Goal: Transaction & Acquisition: Book appointment/travel/reservation

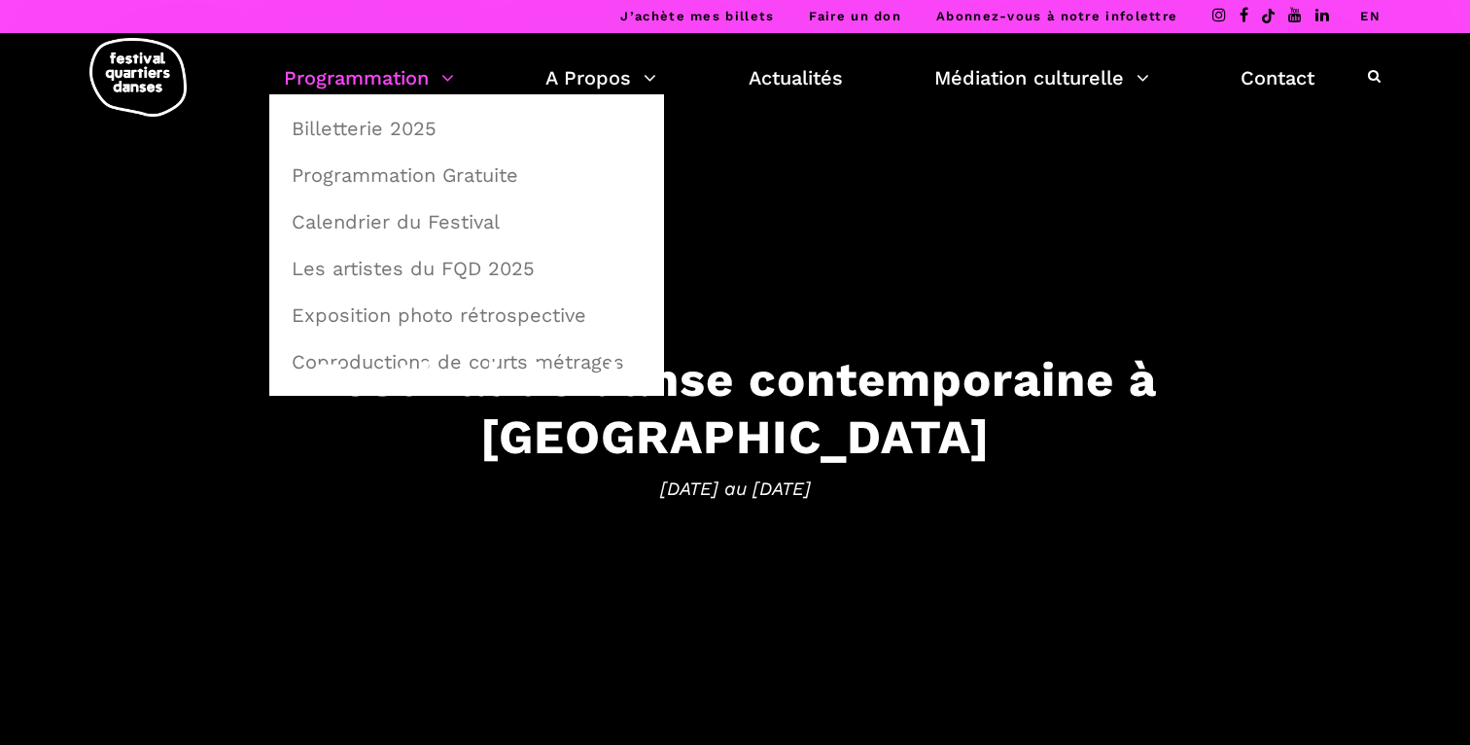
click at [385, 86] on link "Programmation" at bounding box center [369, 77] width 170 height 33
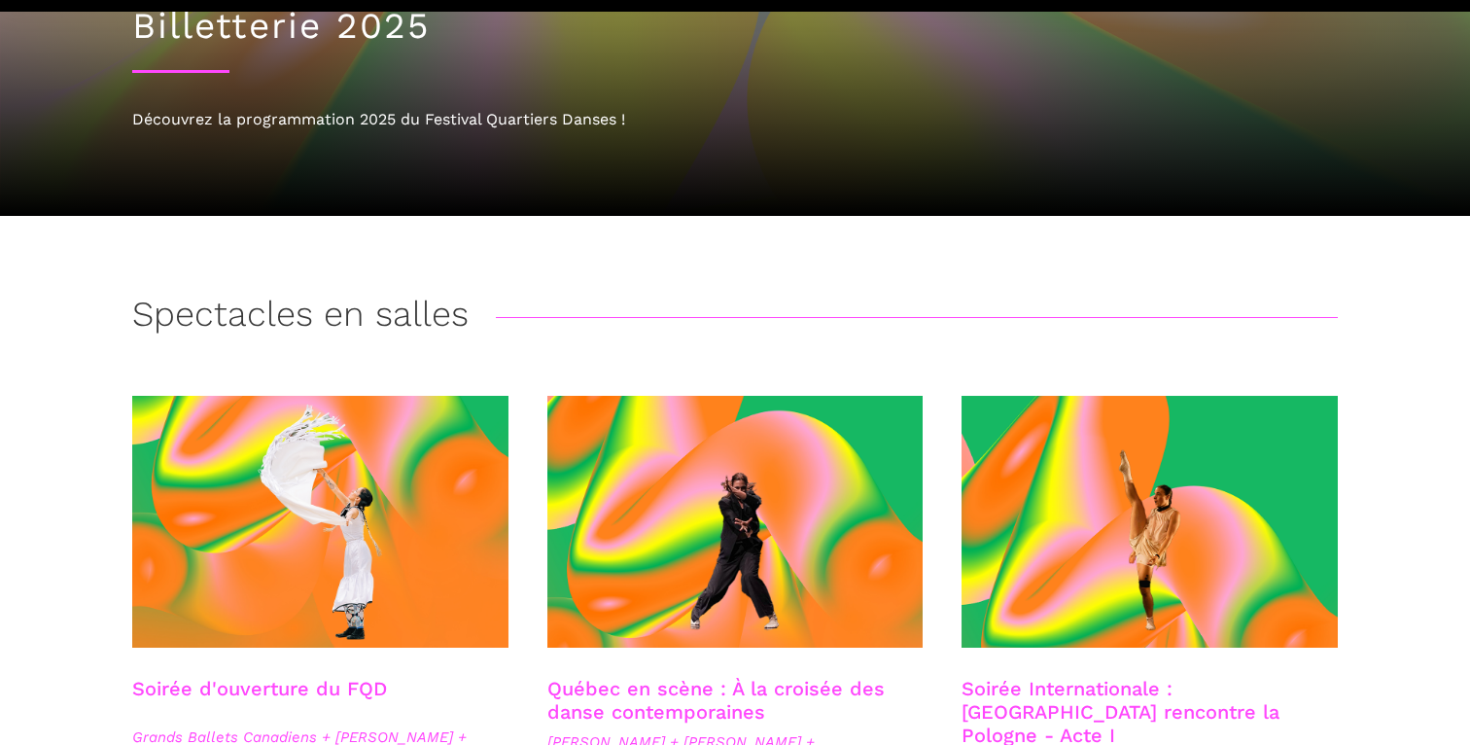
scroll to position [223, 0]
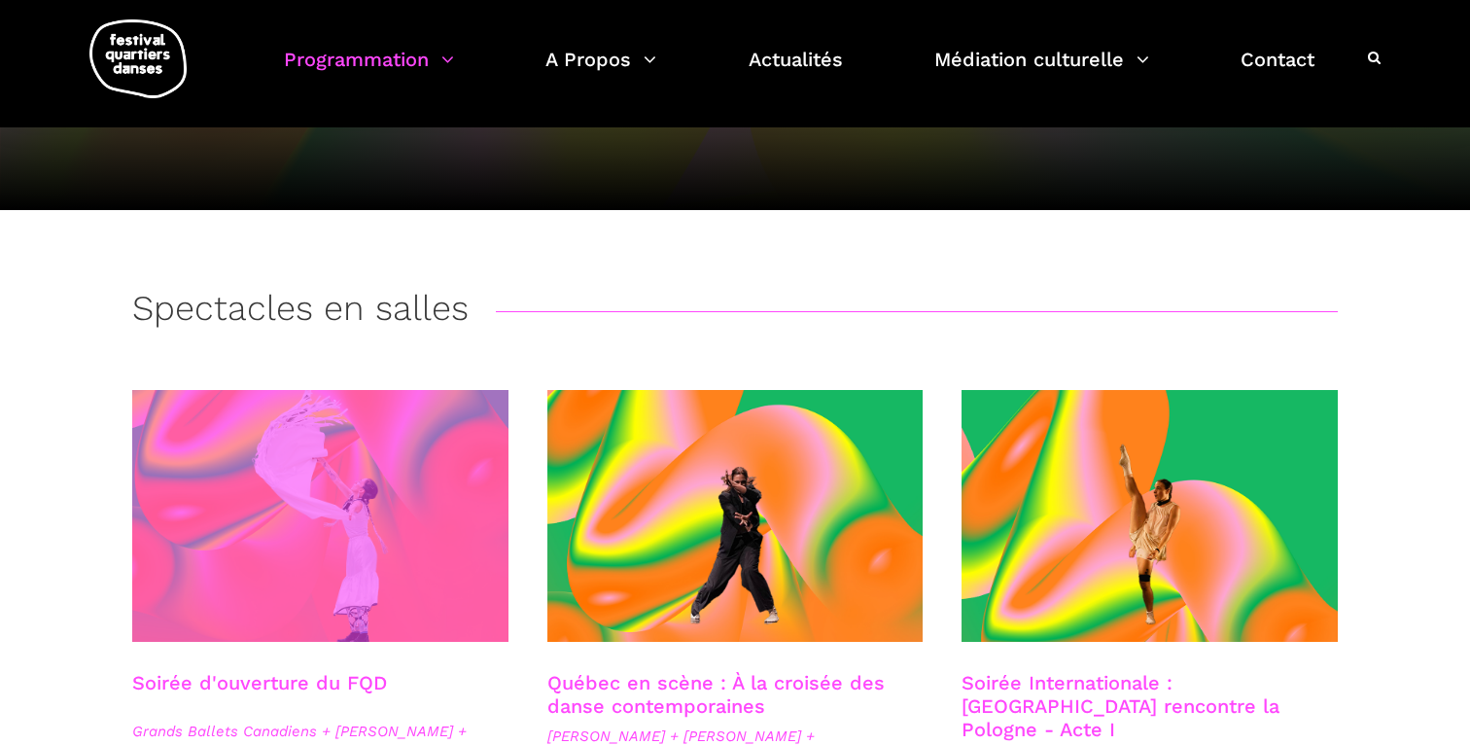
click at [355, 584] on span at bounding box center [320, 516] width 376 height 252
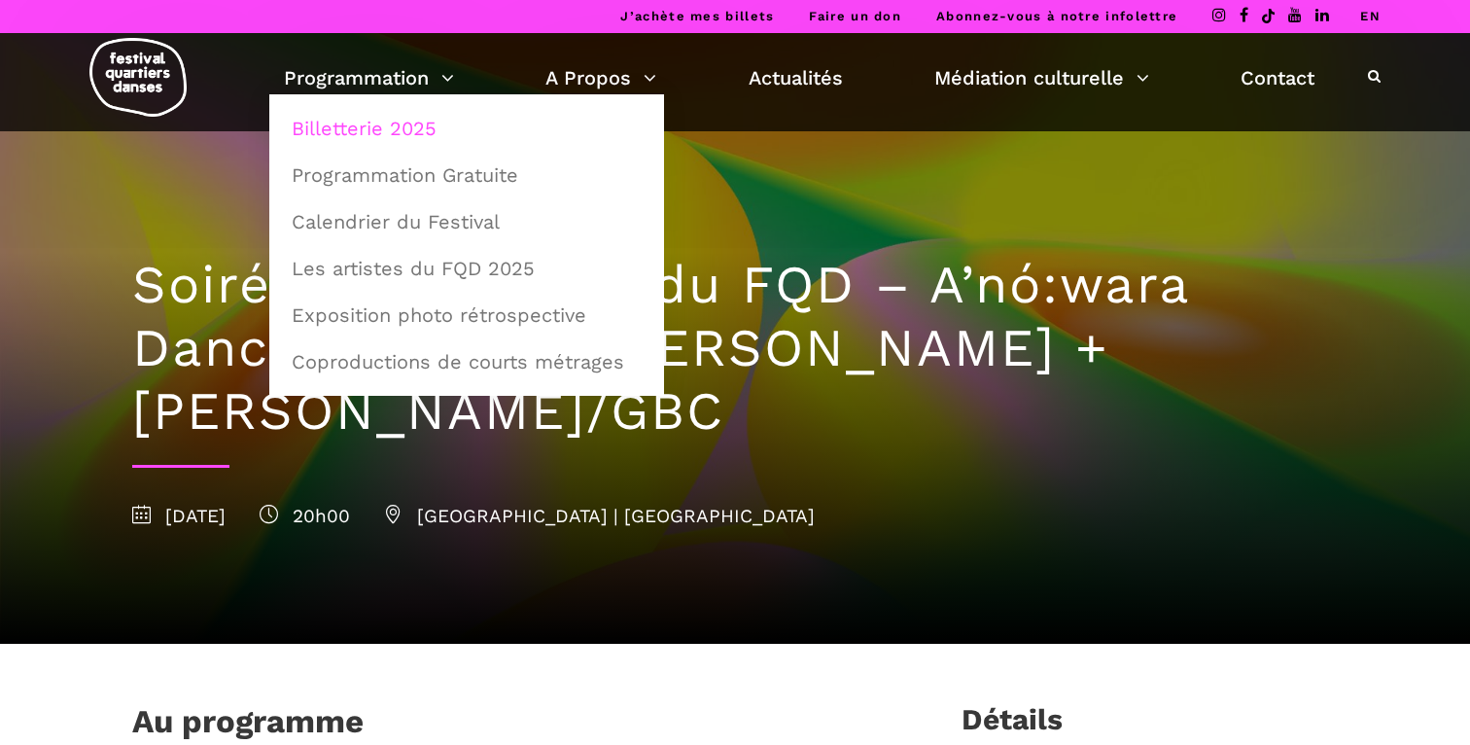
click at [372, 138] on link "Billetterie 2025" at bounding box center [466, 128] width 373 height 45
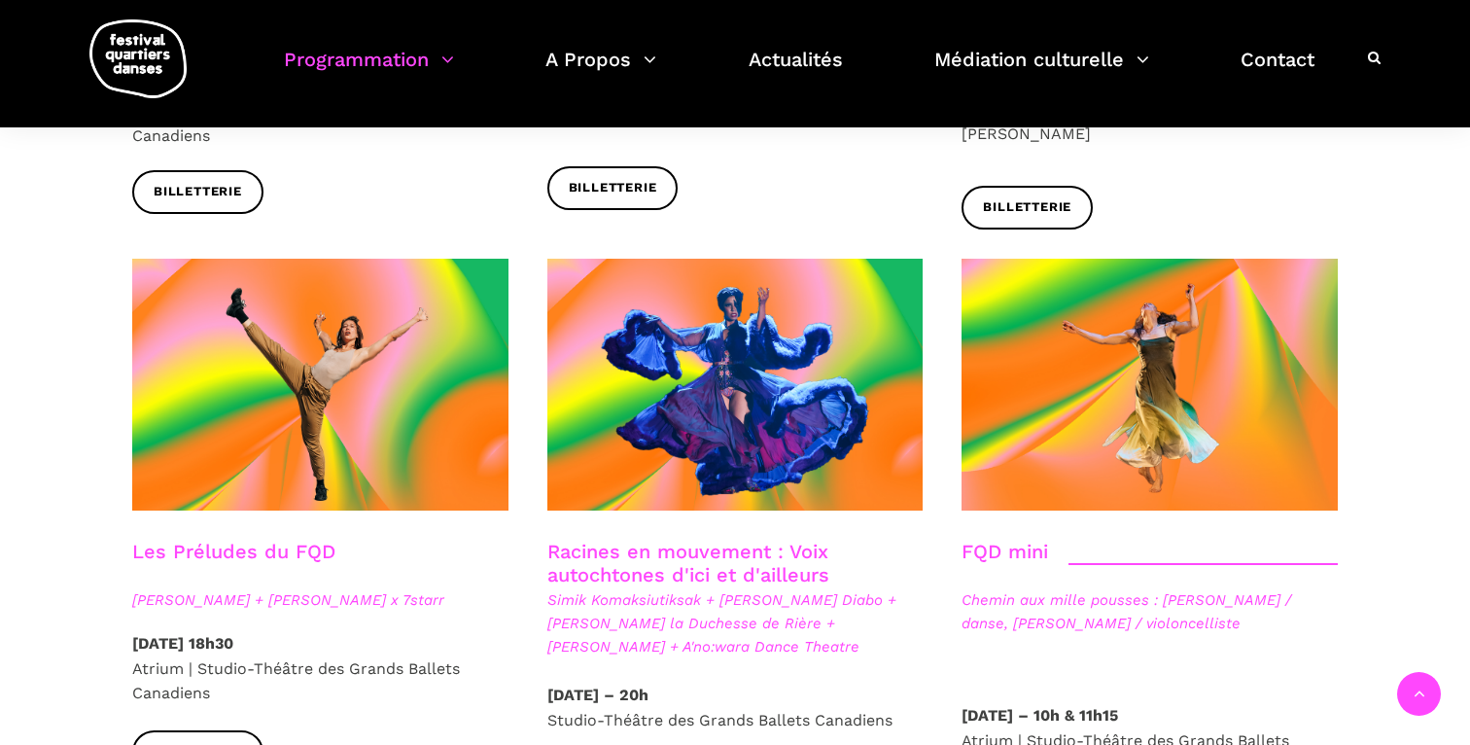
scroll to position [2700, 0]
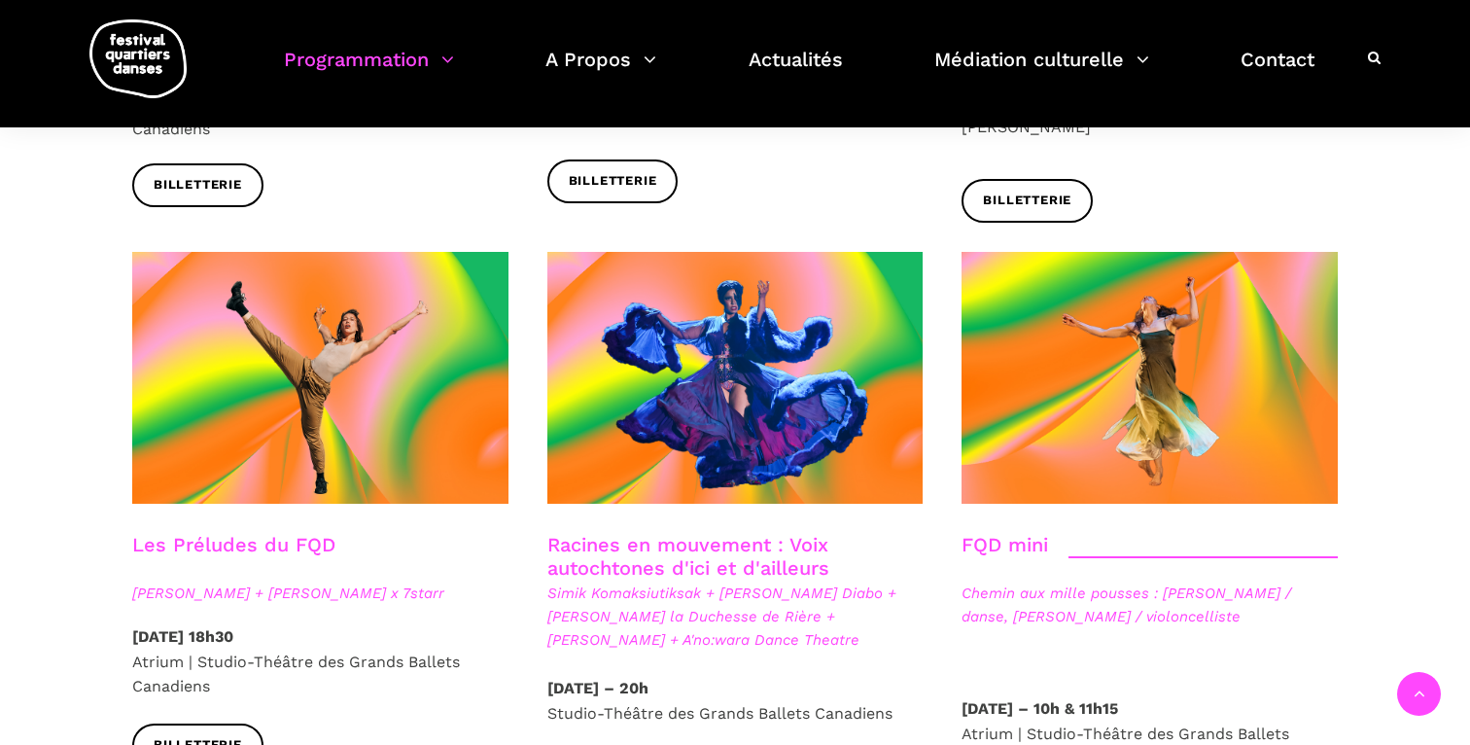
click at [756, 582] on span "Simik Komaksiutiksak + Marshall Kahente Diabo + Lou Lou la Duchesse de Rière + …" at bounding box center [736, 617] width 376 height 70
click at [797, 533] on link "Racines en mouvement : Voix autochtones d'ici et d'ailleurs" at bounding box center [689, 556] width 282 height 47
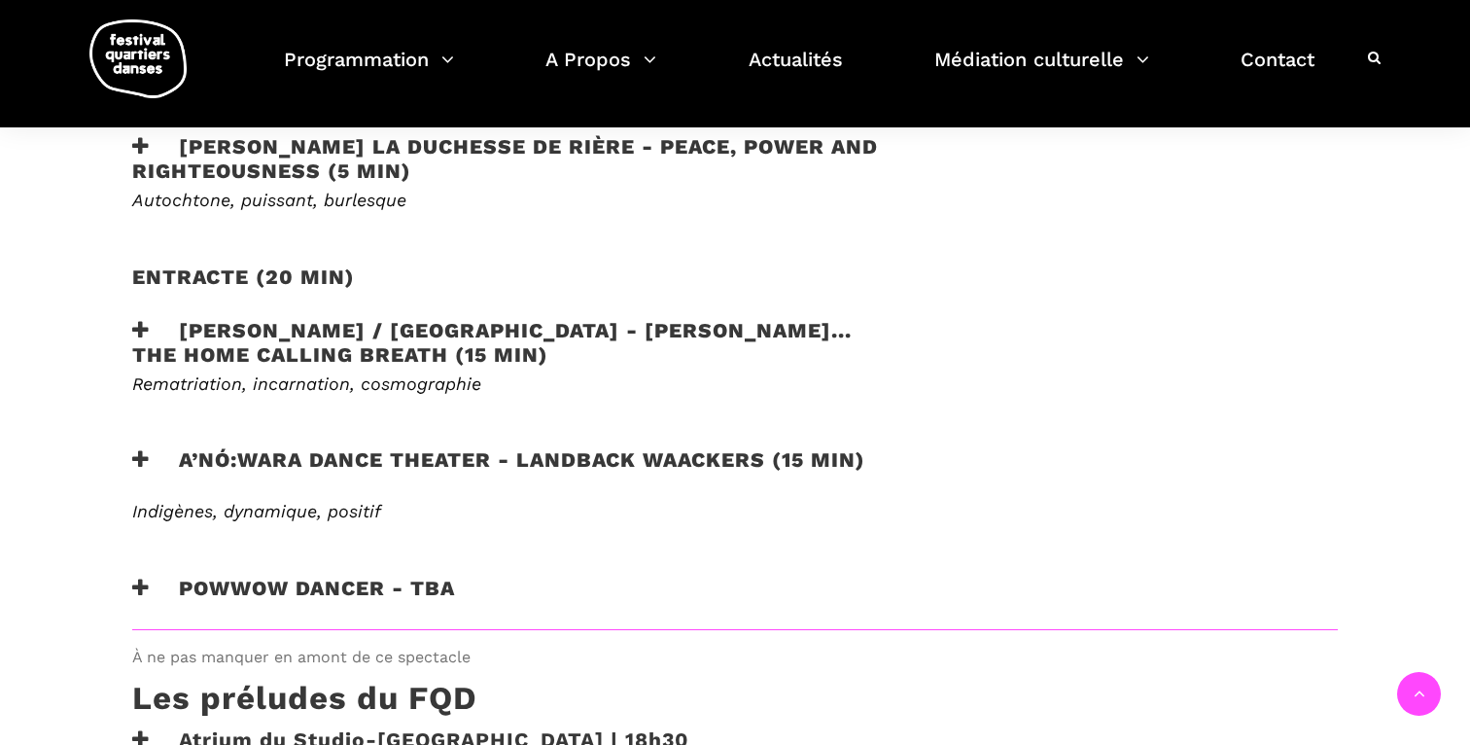
scroll to position [1187, 0]
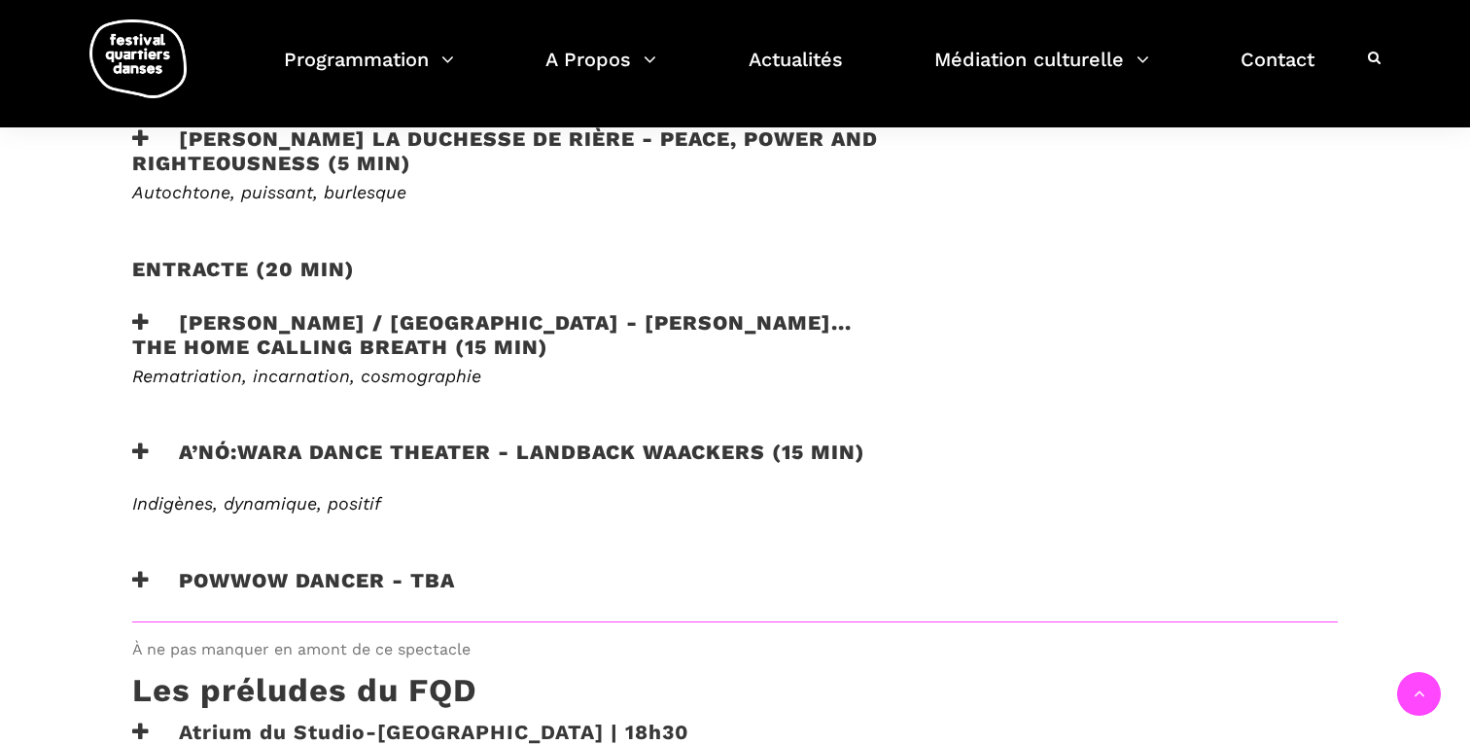
click at [445, 568] on h3 "Powwow dancer - tba" at bounding box center [293, 592] width 323 height 49
click at [443, 568] on h3 "Powwow dancer - tba" at bounding box center [293, 592] width 323 height 49
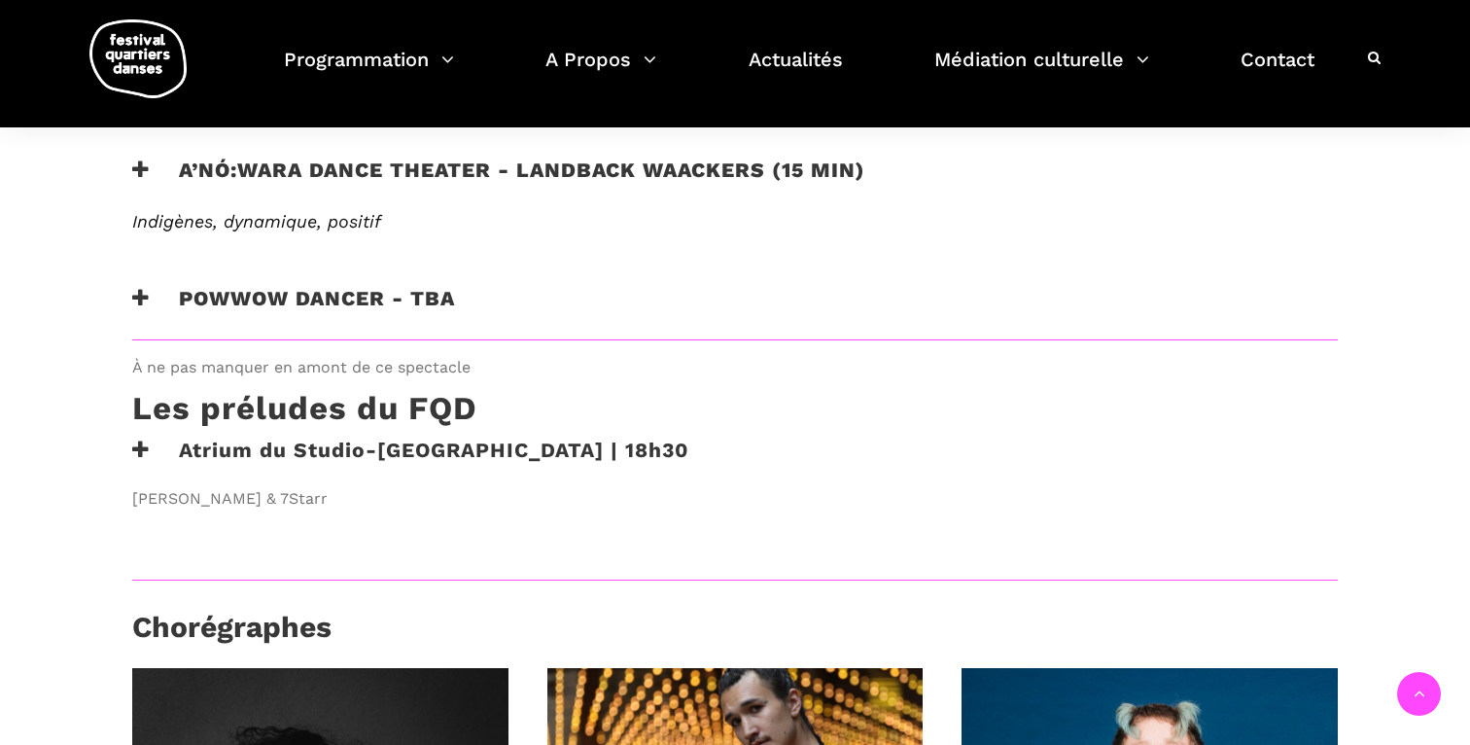
scroll to position [1474, 0]
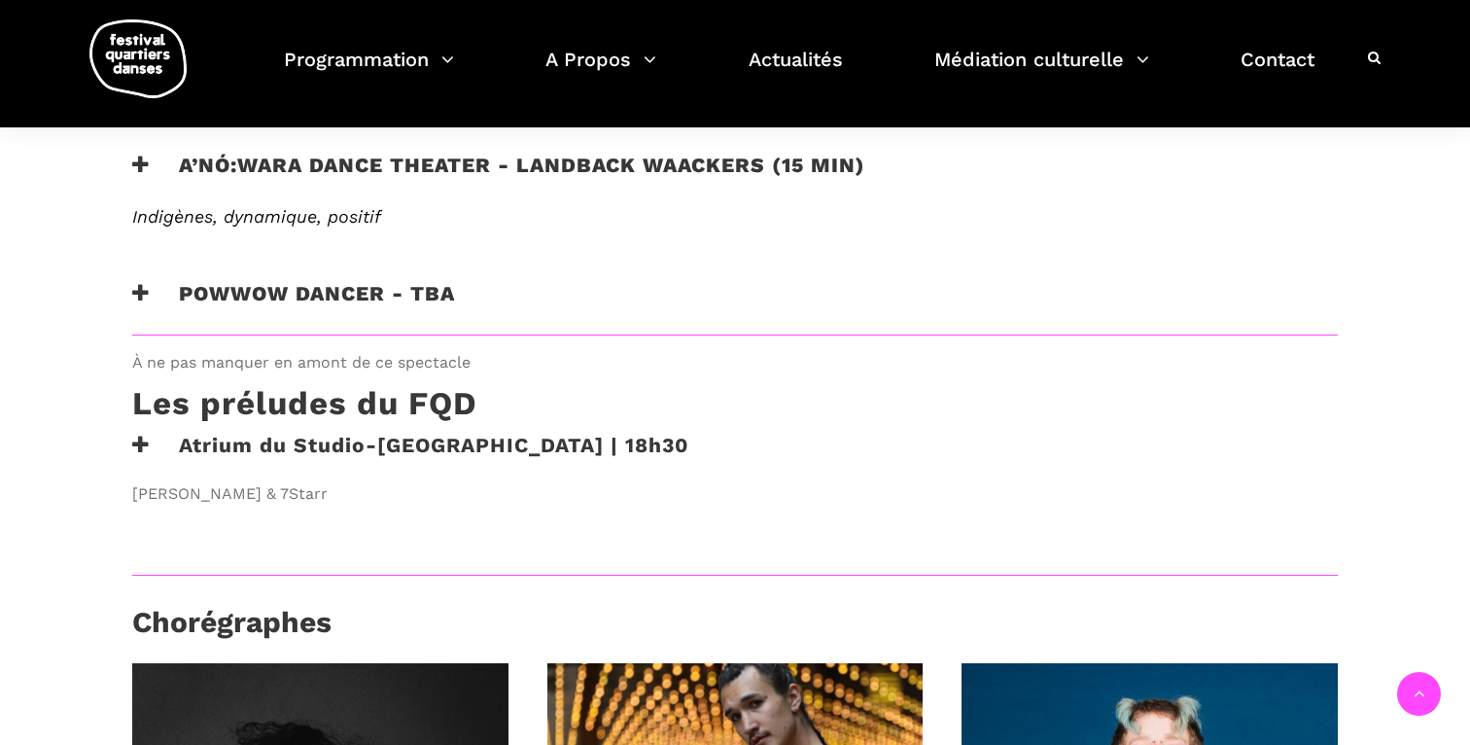
click at [321, 281] on h3 "Powwow dancer - tba" at bounding box center [293, 305] width 323 height 49
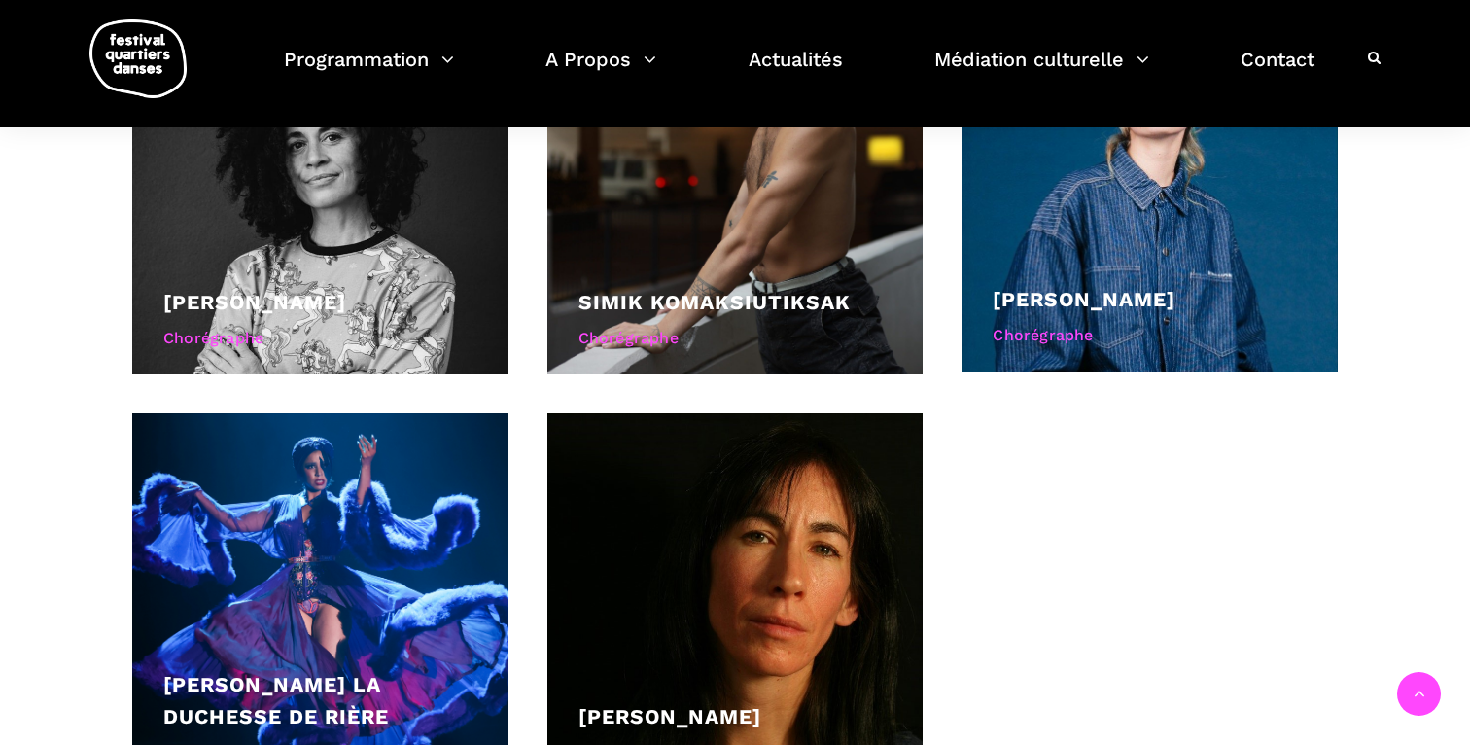
scroll to position [2271, 0]
